Goal: Information Seeking & Learning: Check status

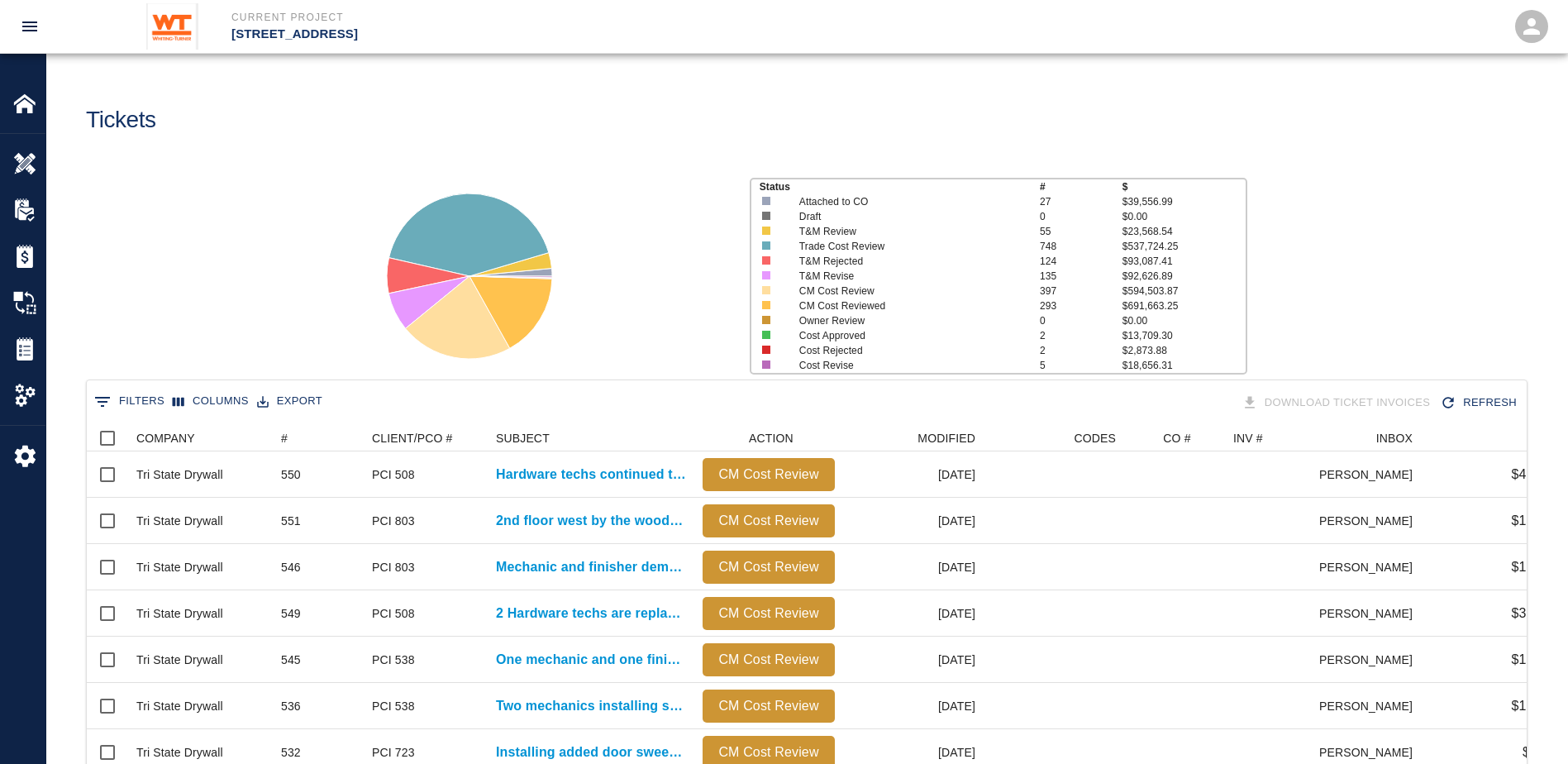
click at [126, 387] on div "0 Filters Columns Export Download Ticket Invoices Refresh" at bounding box center [806, 403] width 1440 height 46
click at [132, 400] on button "0 Filters" at bounding box center [130, 401] width 79 height 26
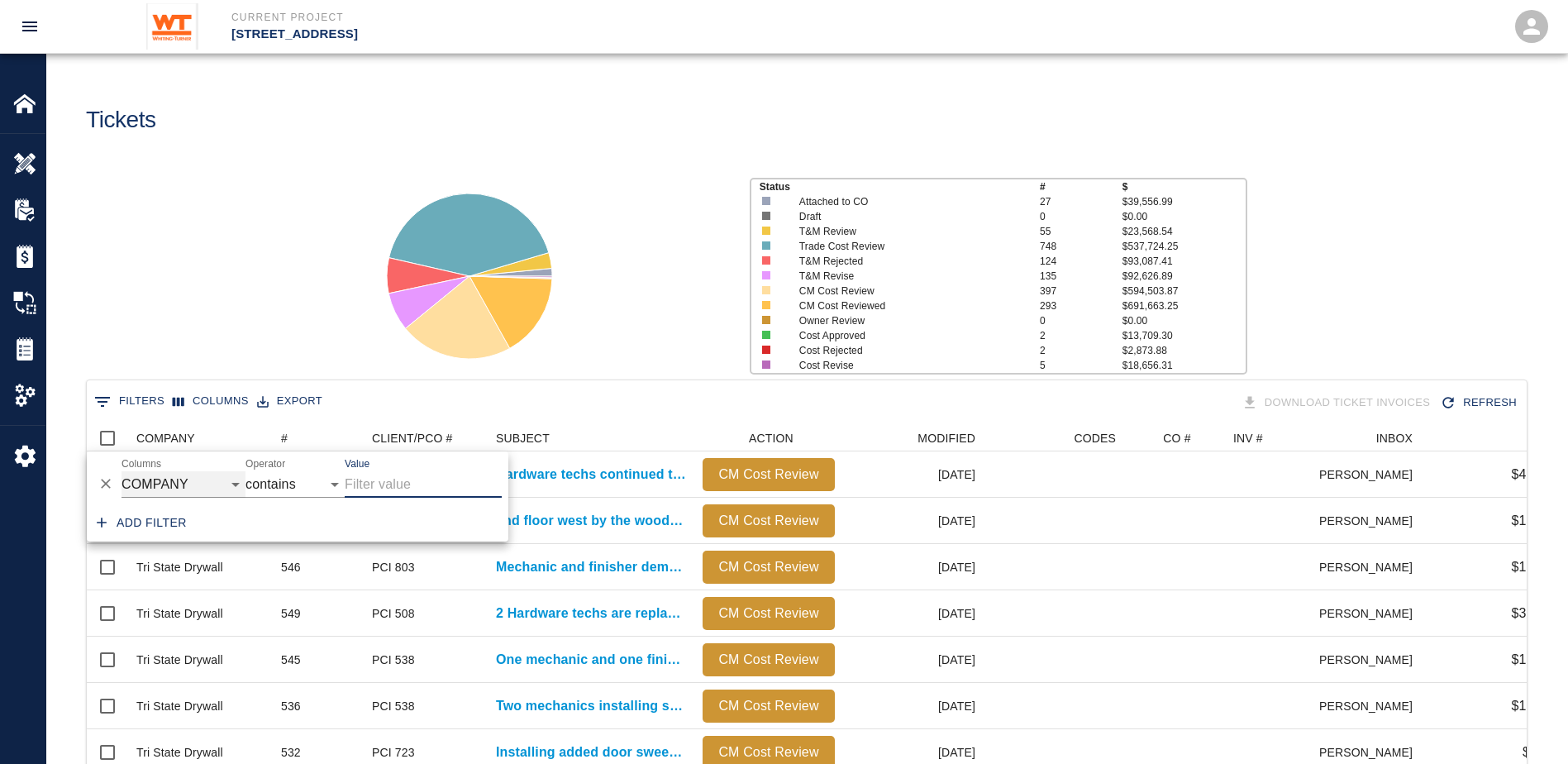
click at [191, 471] on select "COMPANY ID # CLIENT/PCO # SUBJECT DESCRIPTION ACTION WORK MODIFIED CREATED CODE…" at bounding box center [184, 484] width 124 height 26
click at [121, 471] on select "COMPANY ID # CLIENT/PCO # SUBJECT DESCRIPTION ACTION WORK MODIFIED CREATED CODE…" at bounding box center [184, 484] width 124 height 26
click at [170, 484] on select "COMPANY ID # CLIENT/PCO # SUBJECT DESCRIPTION ACTION WORK MODIFIED CREATED CODE…" at bounding box center [184, 484] width 124 height 26
click at [121, 471] on select "COMPANY ID # CLIENT/PCO # SUBJECT DESCRIPTION ACTION WORK MODIFIED CREATED CODE…" at bounding box center [184, 484] width 124 height 26
select select "number"
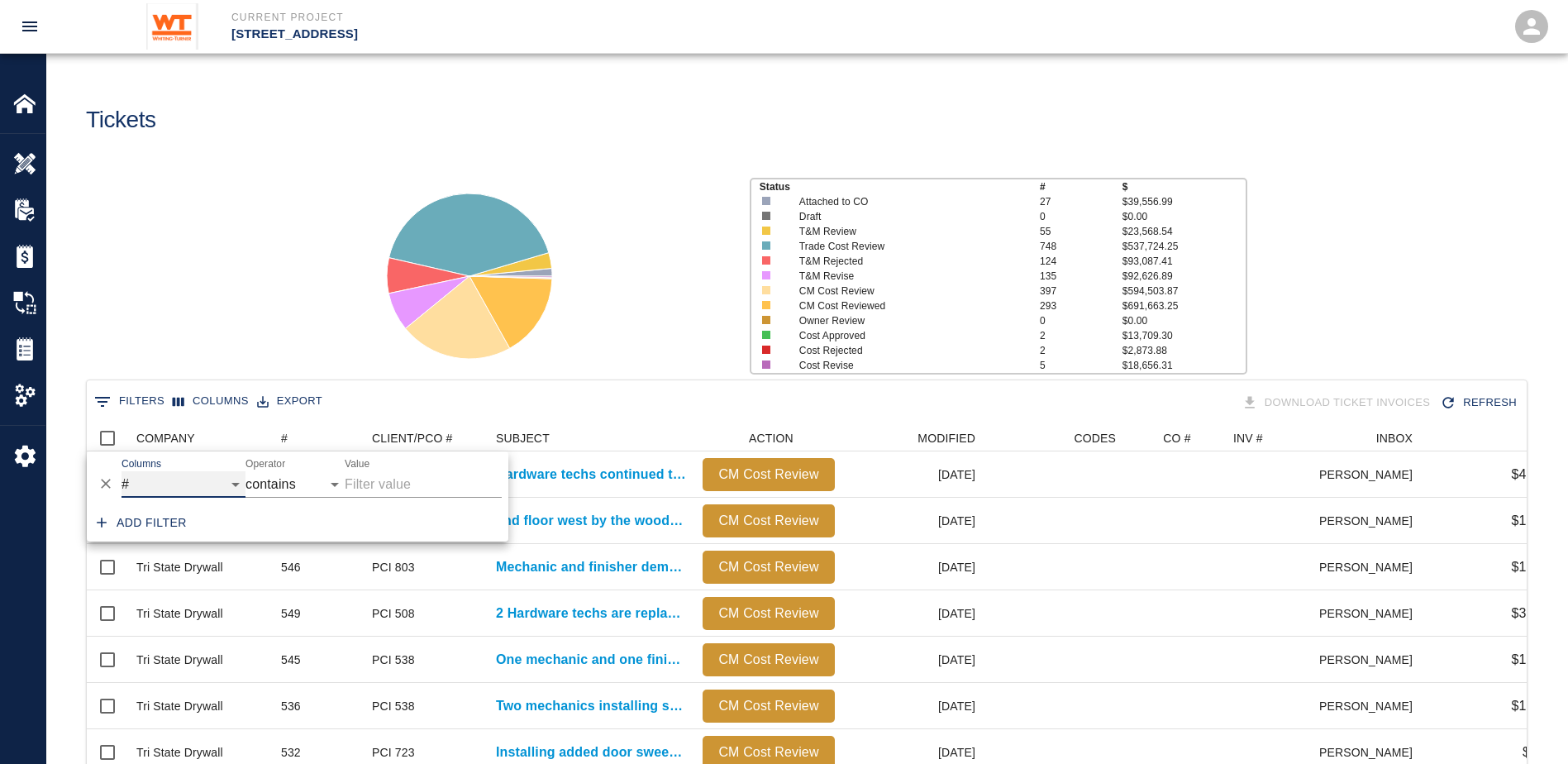
select select "="
click at [353, 491] on input "Value" at bounding box center [424, 484] width 157 height 26
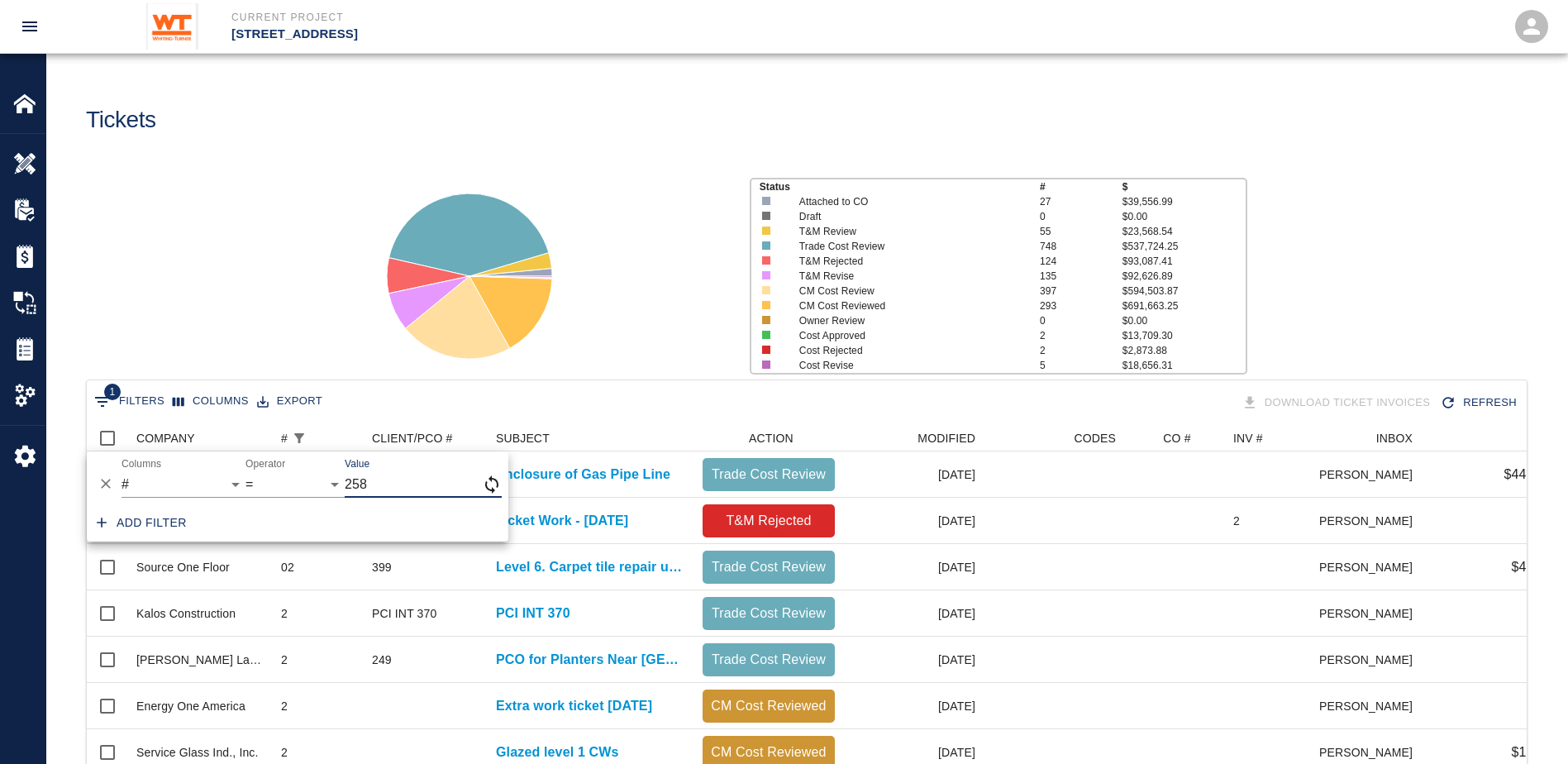
type input "258"
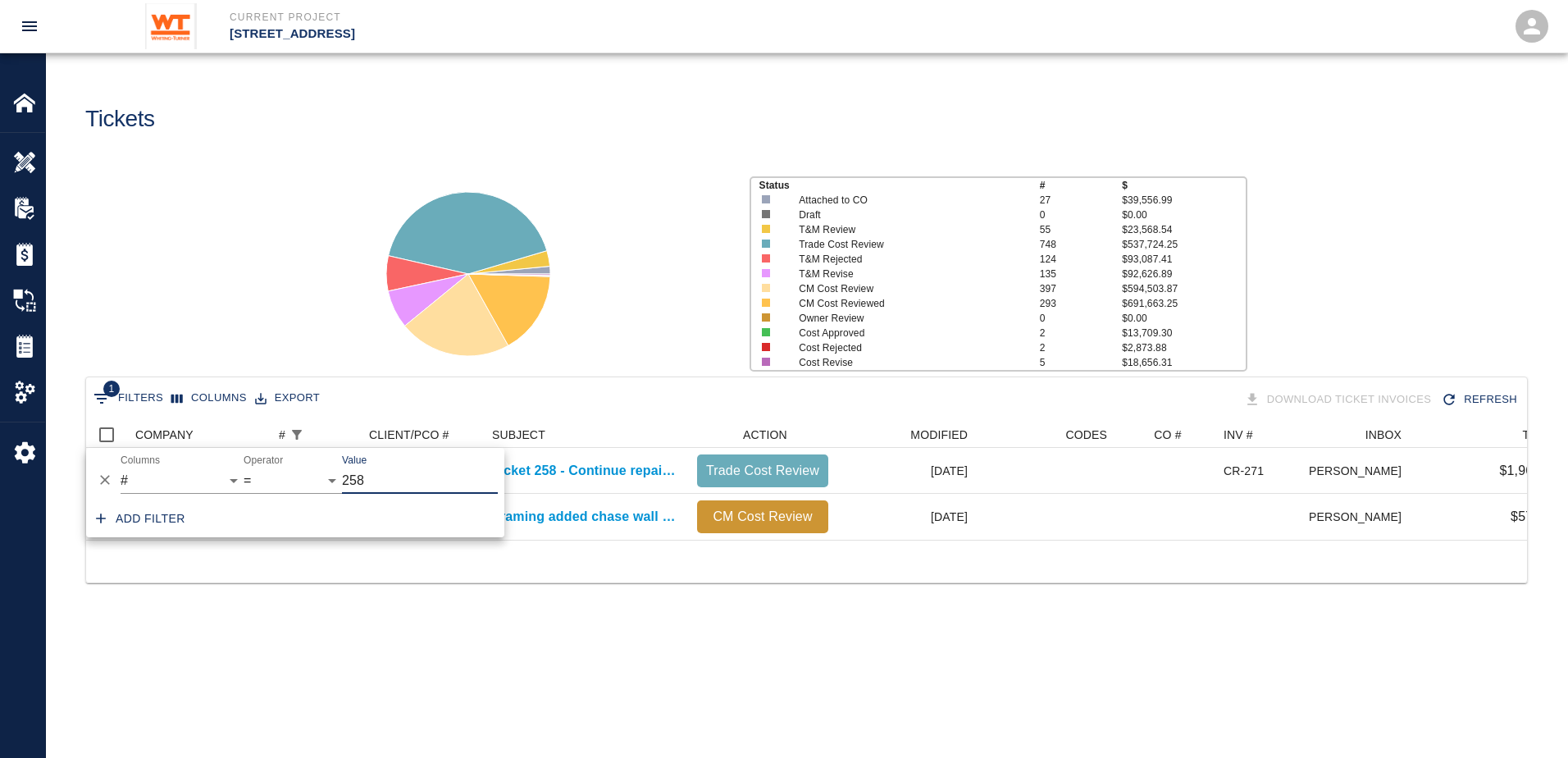
scroll to position [13, 13]
click at [1174, 717] on main "Tickets Status # $ Attached to CO 27 $39,556.99 Draft 0 $0.00 T&M Review 55 $23…" at bounding box center [806, 379] width 1521 height 758
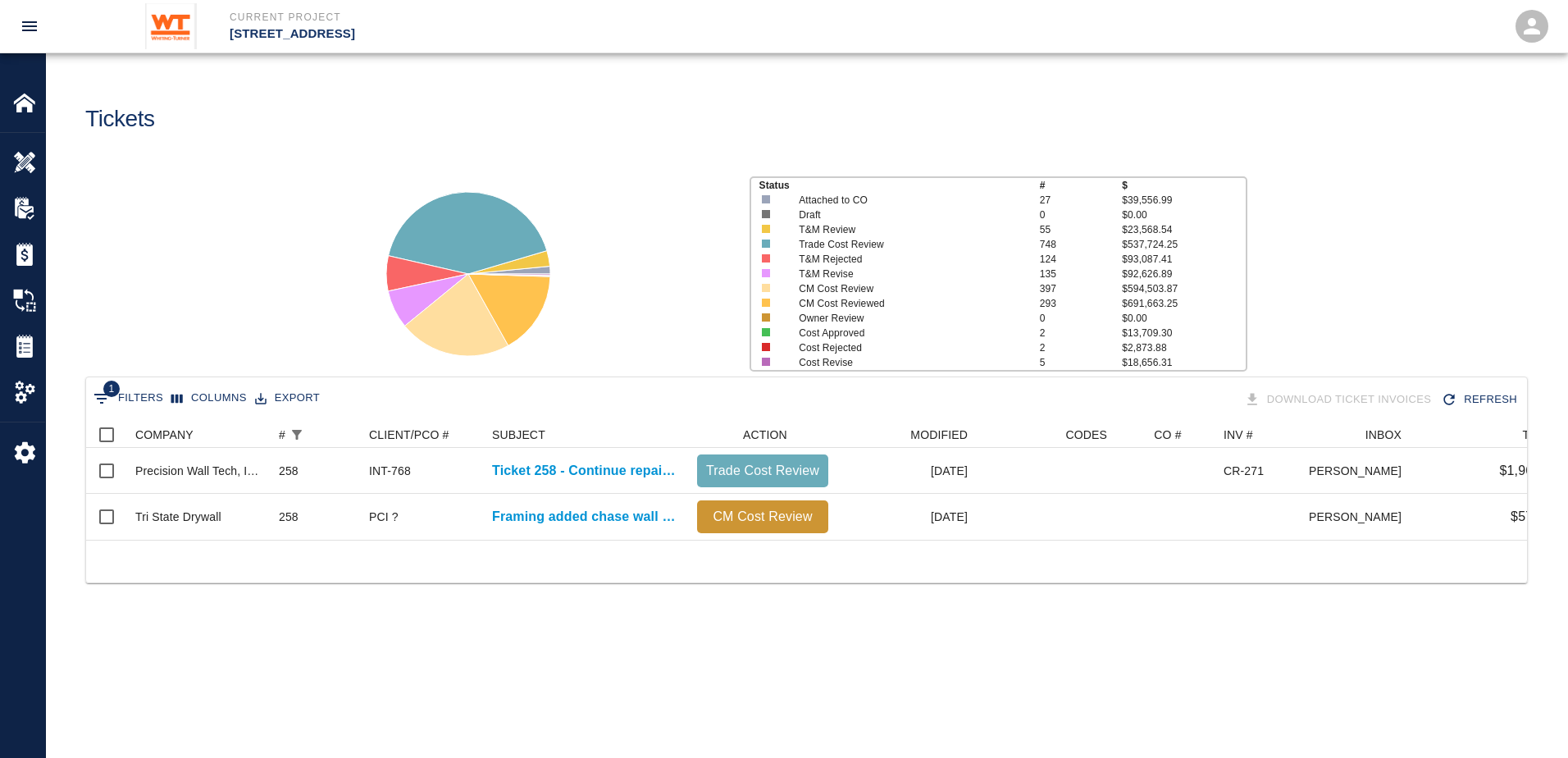
drag, startPoint x: 1027, startPoint y: 534, endPoint x: 1096, endPoint y: 543, distance: 69.6
click at [1096, 540] on div "Precision Wall Tech, Inc. 258 INT-768 Ticket 258 - Continue repainting walls, d…" at bounding box center [806, 493] width 1441 height 91
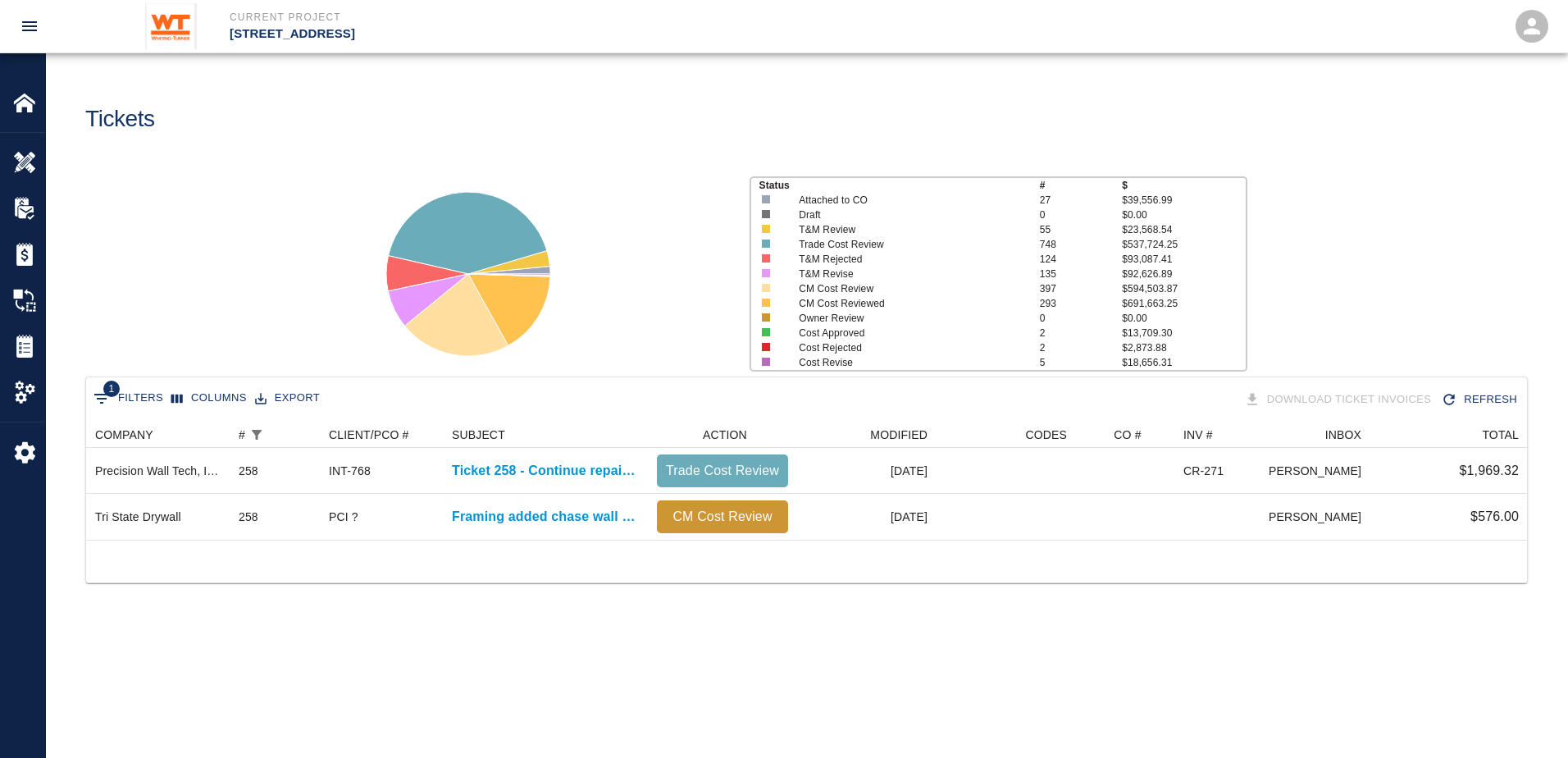
scroll to position [0, 0]
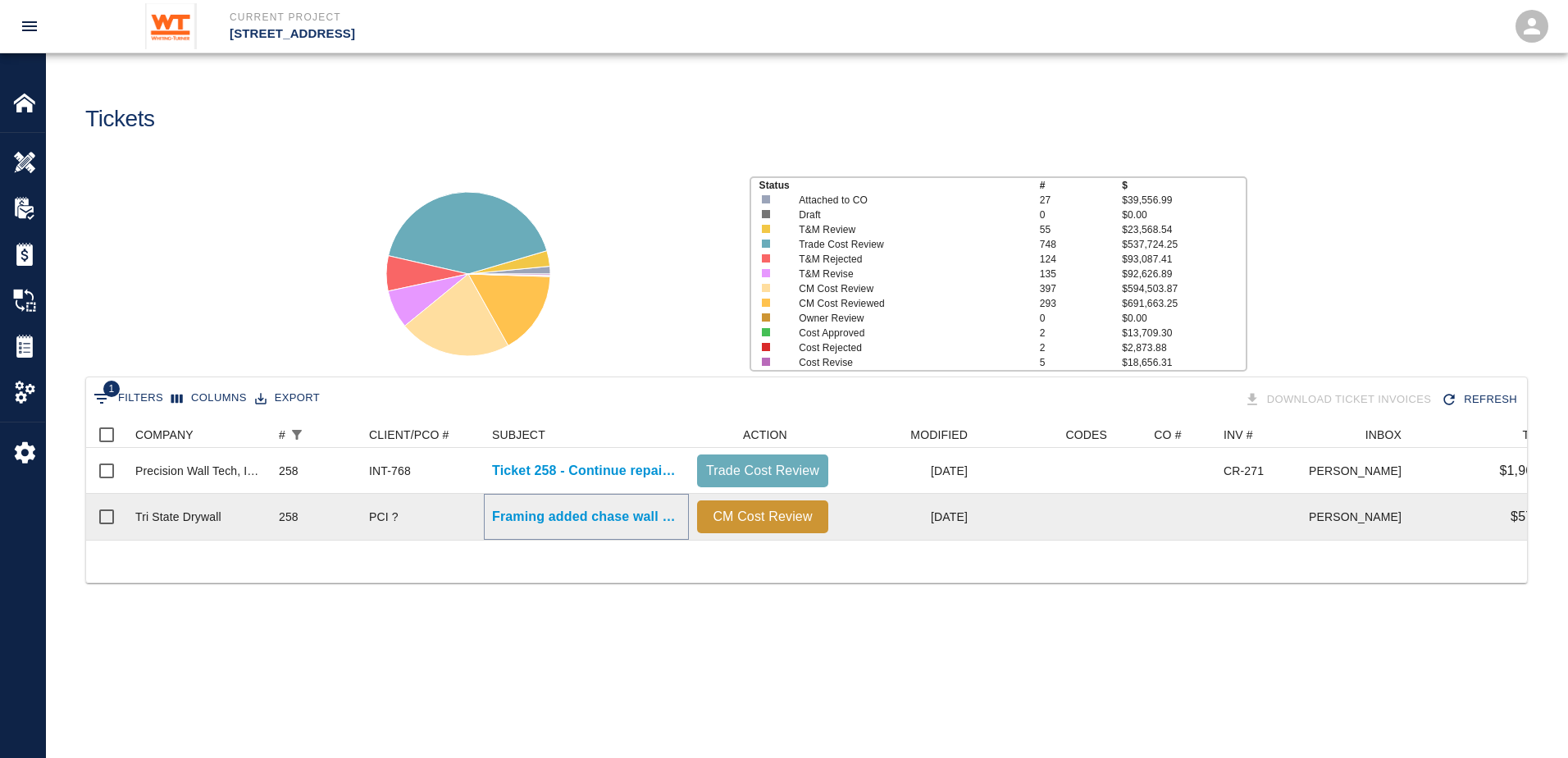
click at [576, 523] on p "Framing added chase wall B-1 lab to cover column in..." at bounding box center [586, 516] width 188 height 20
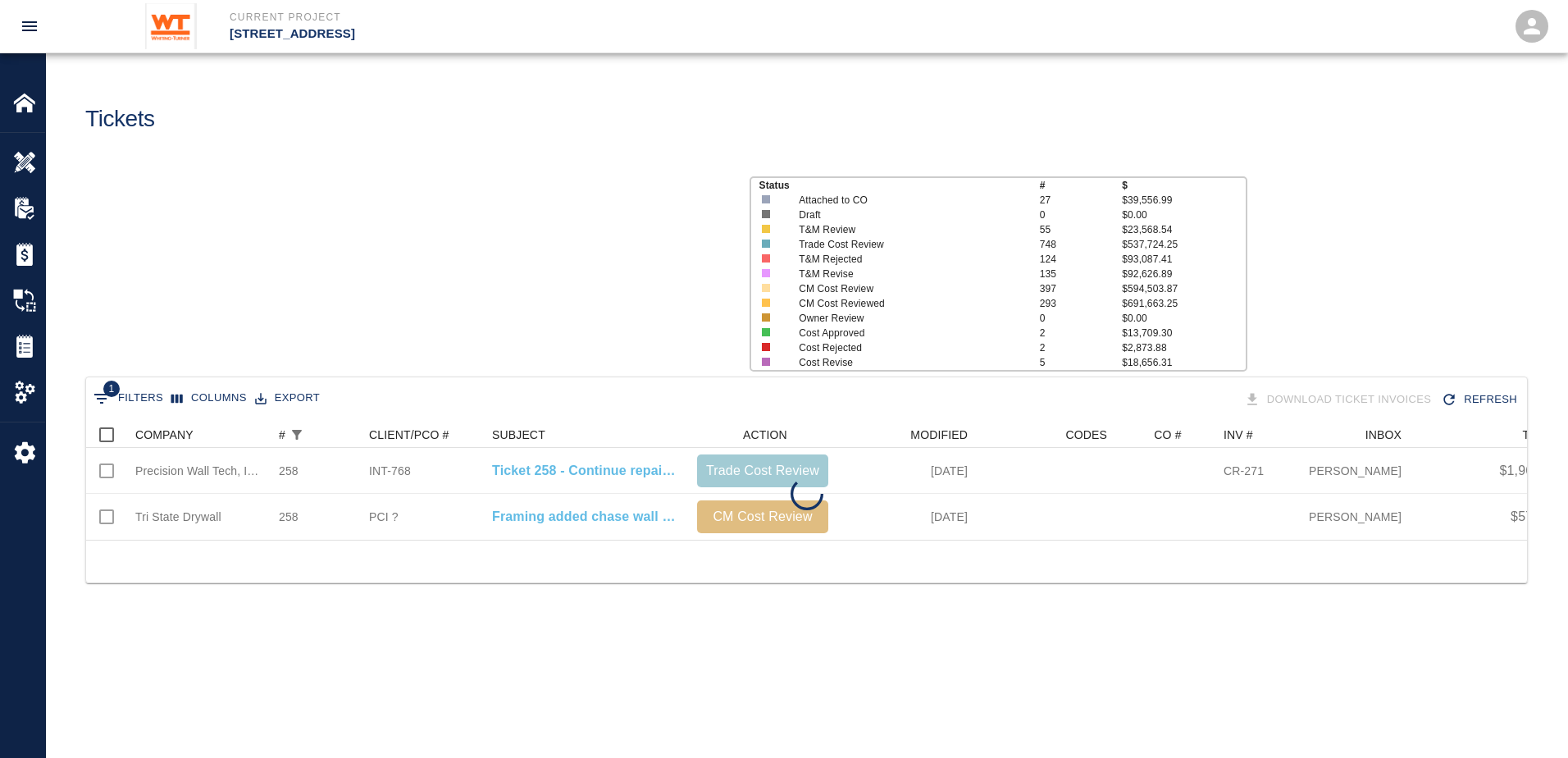
scroll to position [118, 1429]
